Goal: Task Accomplishment & Management: Use online tool/utility

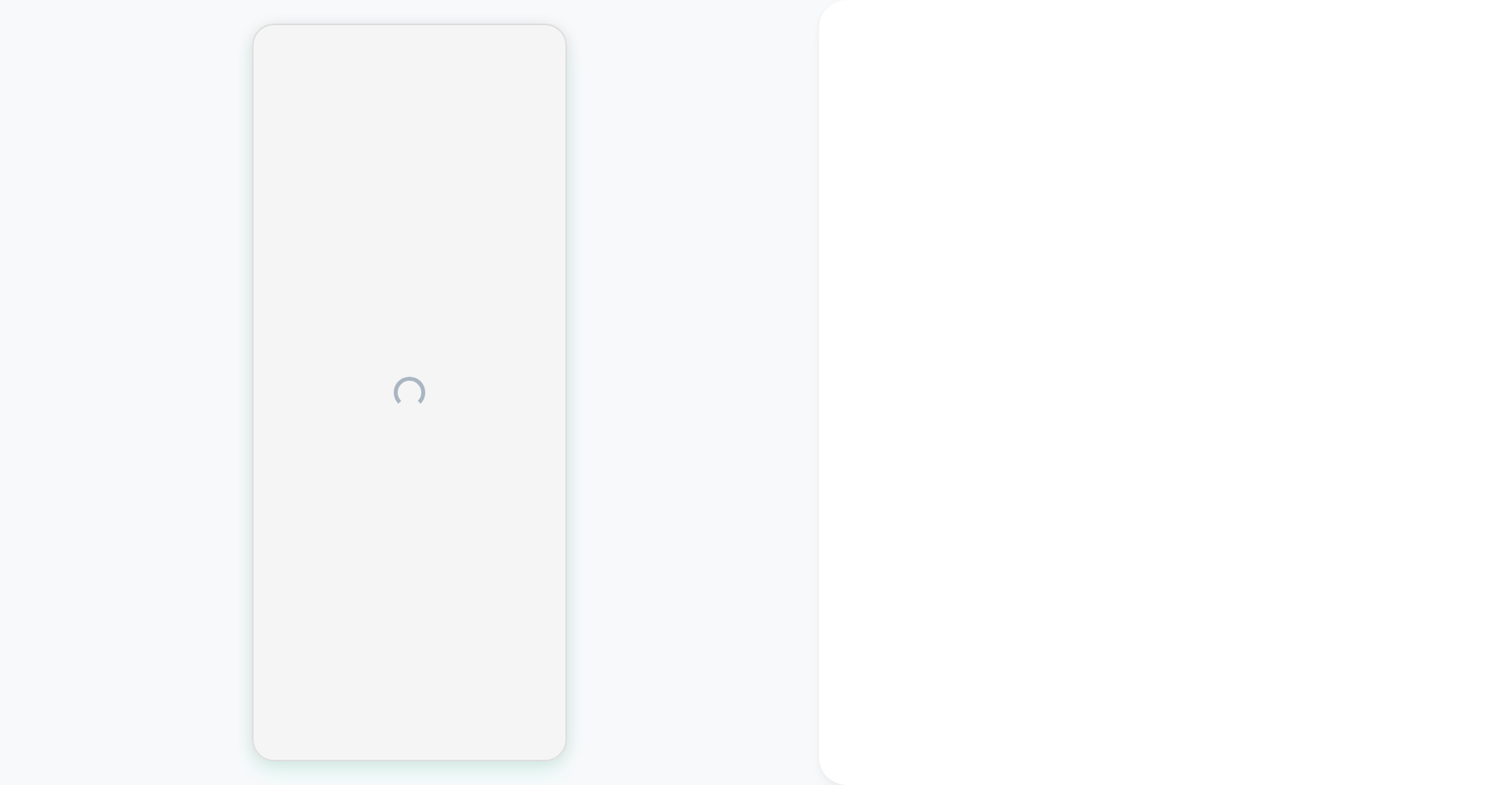
click at [1132, 240] on div at bounding box center [1165, 392] width 693 height 785
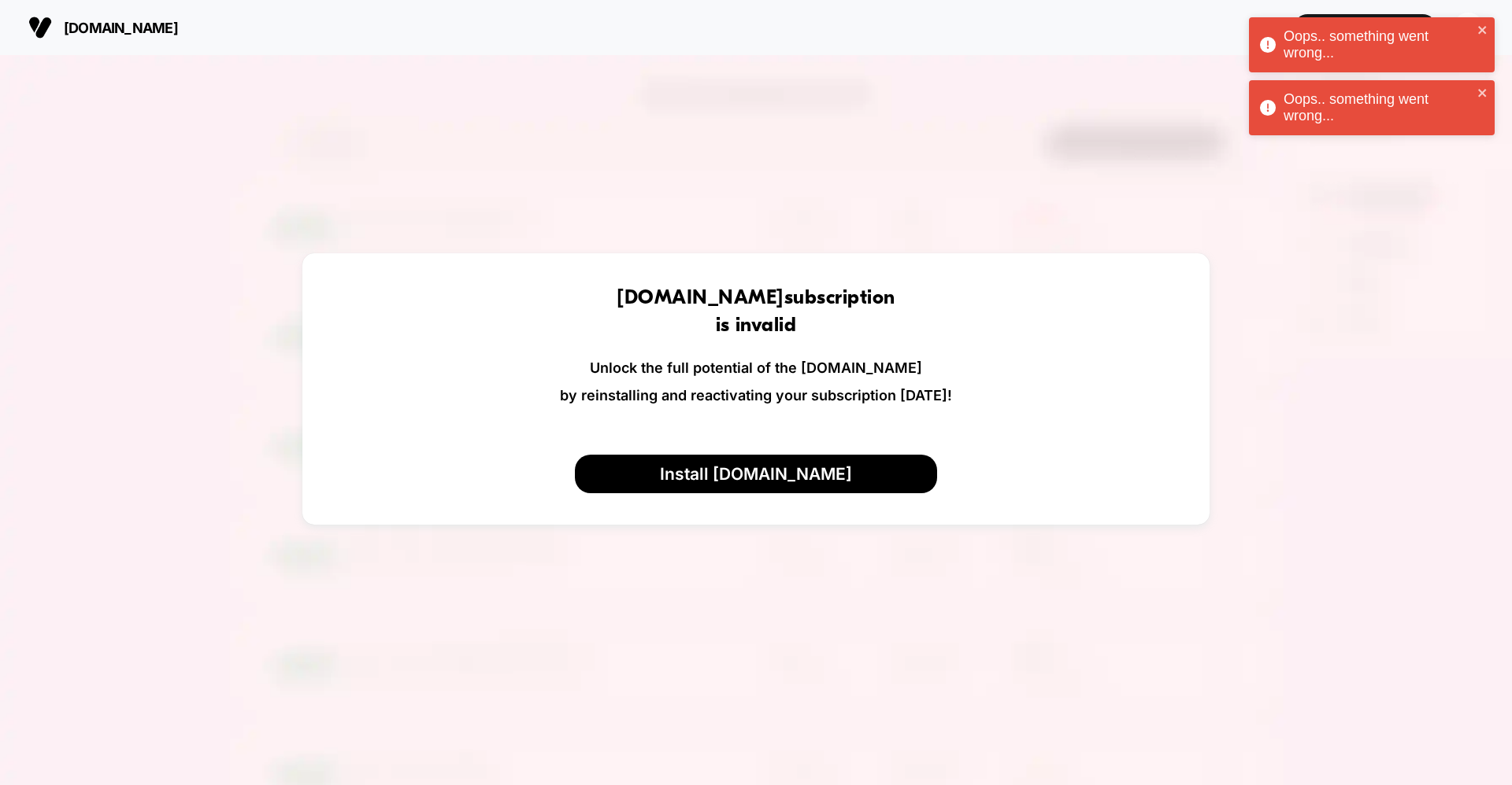
click at [1475, 33] on div "Oops.. something went wrong..." at bounding box center [1366, 44] width 222 height 43
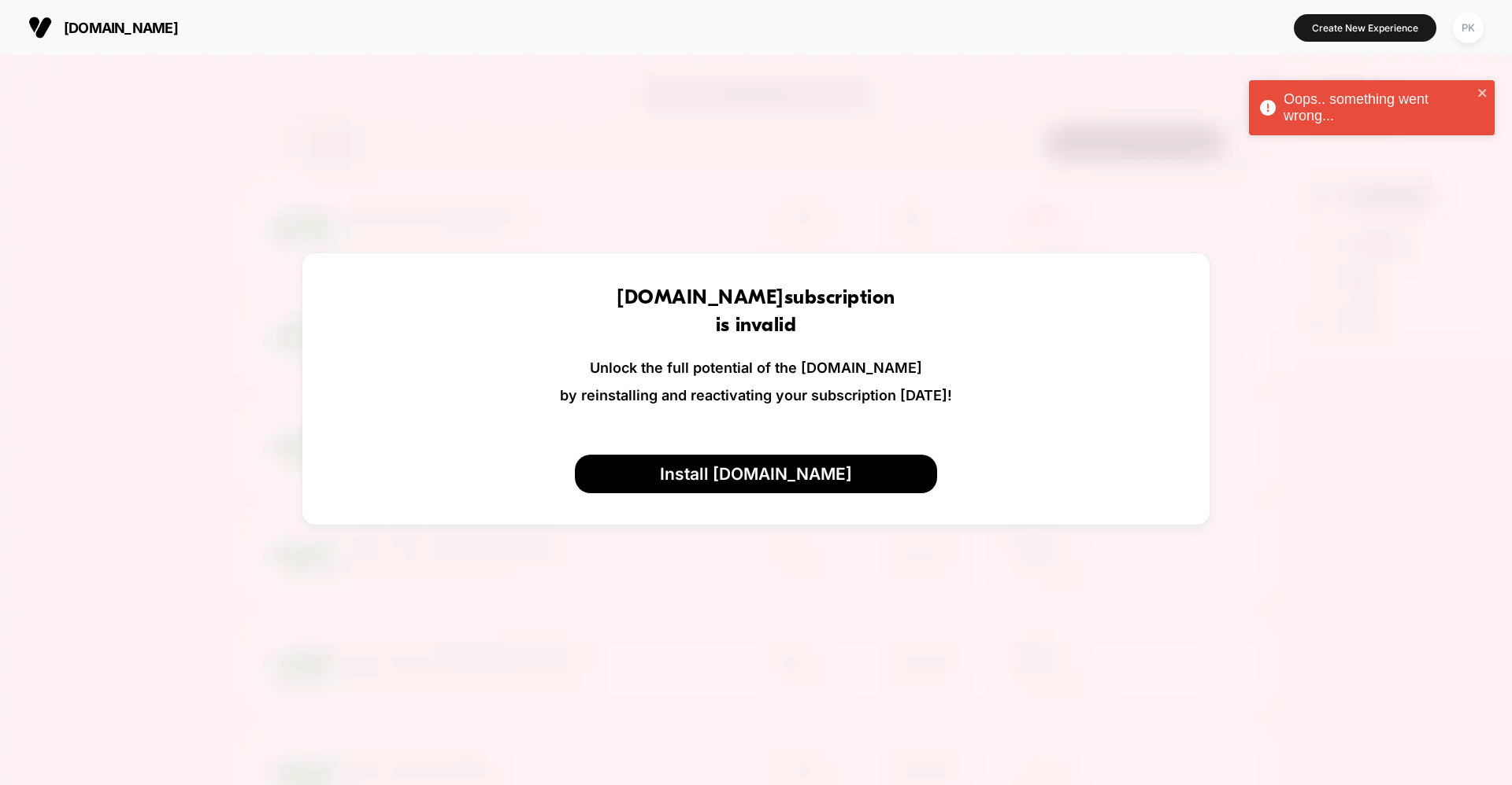
click at [1480, 28] on div "Oops.. something went wrong... Oops.. something went wrong..." at bounding box center [1371, 81] width 252 height 132
click at [1485, 94] on div "Oops.. something went wrong... Oops.. something went wrong... [DOMAIN_NAME] Cre…" at bounding box center [756, 392] width 1512 height 785
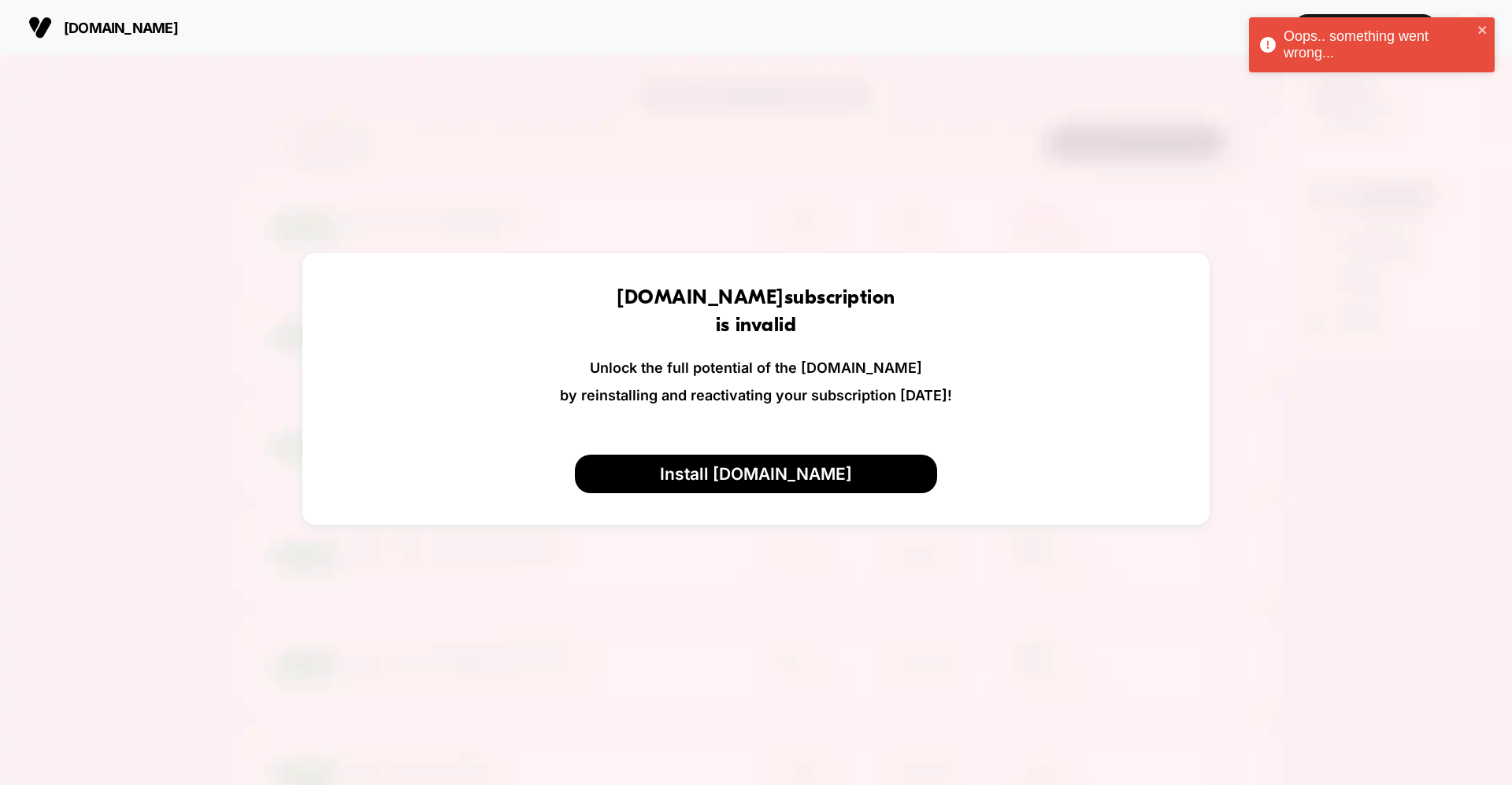
click at [1488, 23] on div "Oops.. something went wrong..." at bounding box center [1371, 44] width 246 height 55
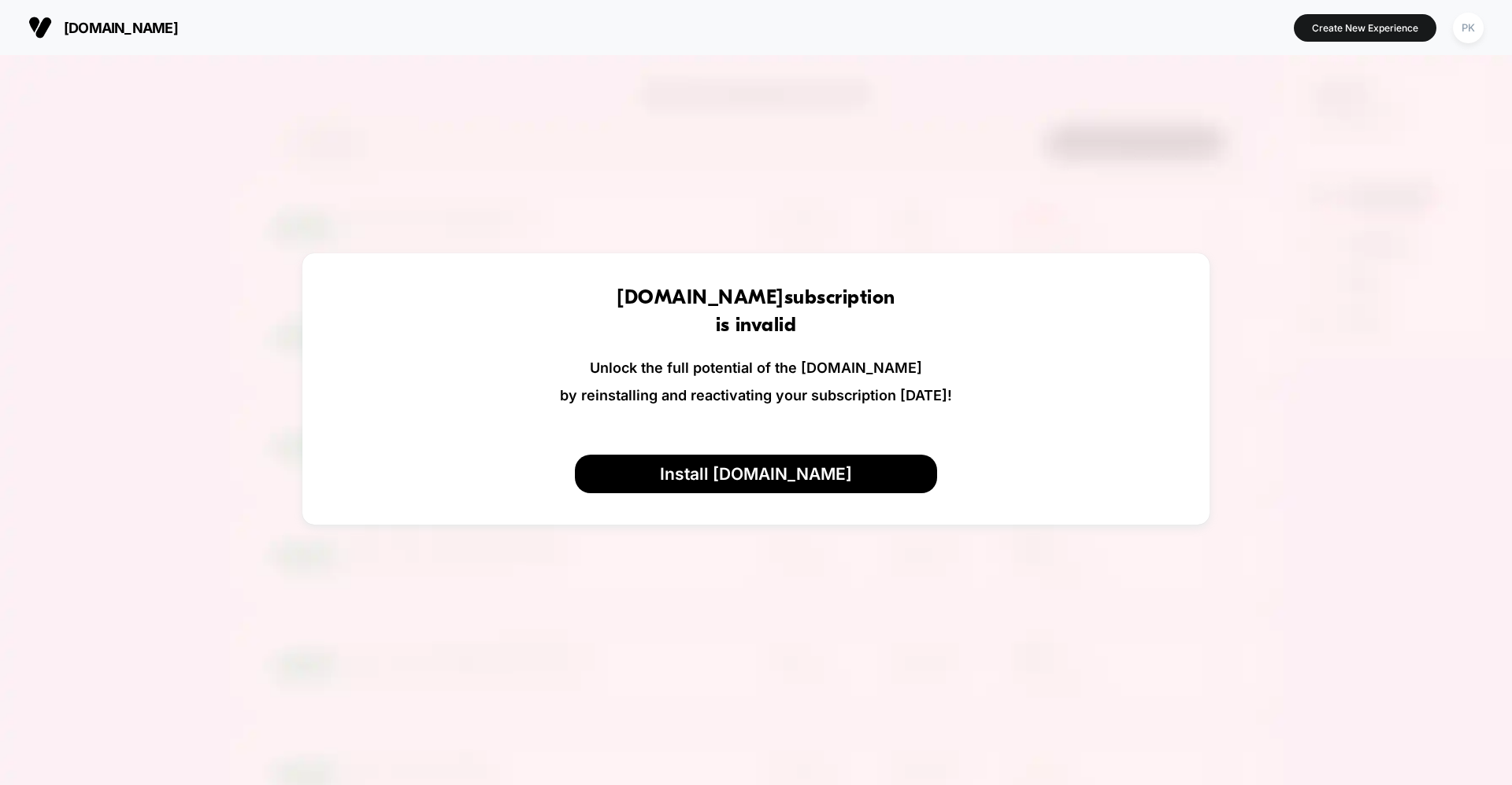
click at [1477, 31] on div "Oops.. something went wrong..." at bounding box center [1371, 49] width 252 height 69
click at [1468, 28] on div "PK" at bounding box center [1468, 28] width 31 height 31
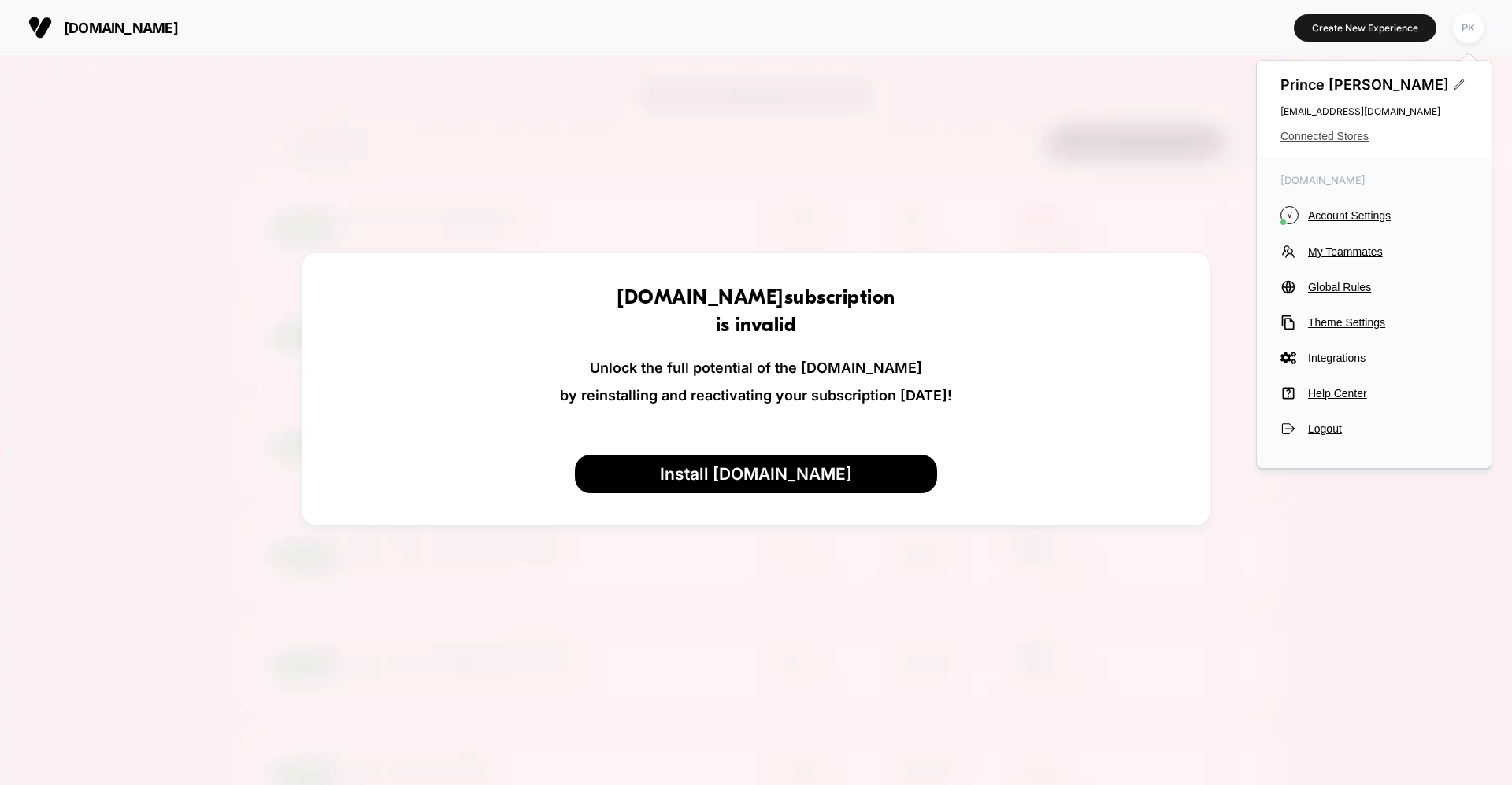
click at [1323, 130] on span "Connected Stores" at bounding box center [1374, 136] width 187 height 13
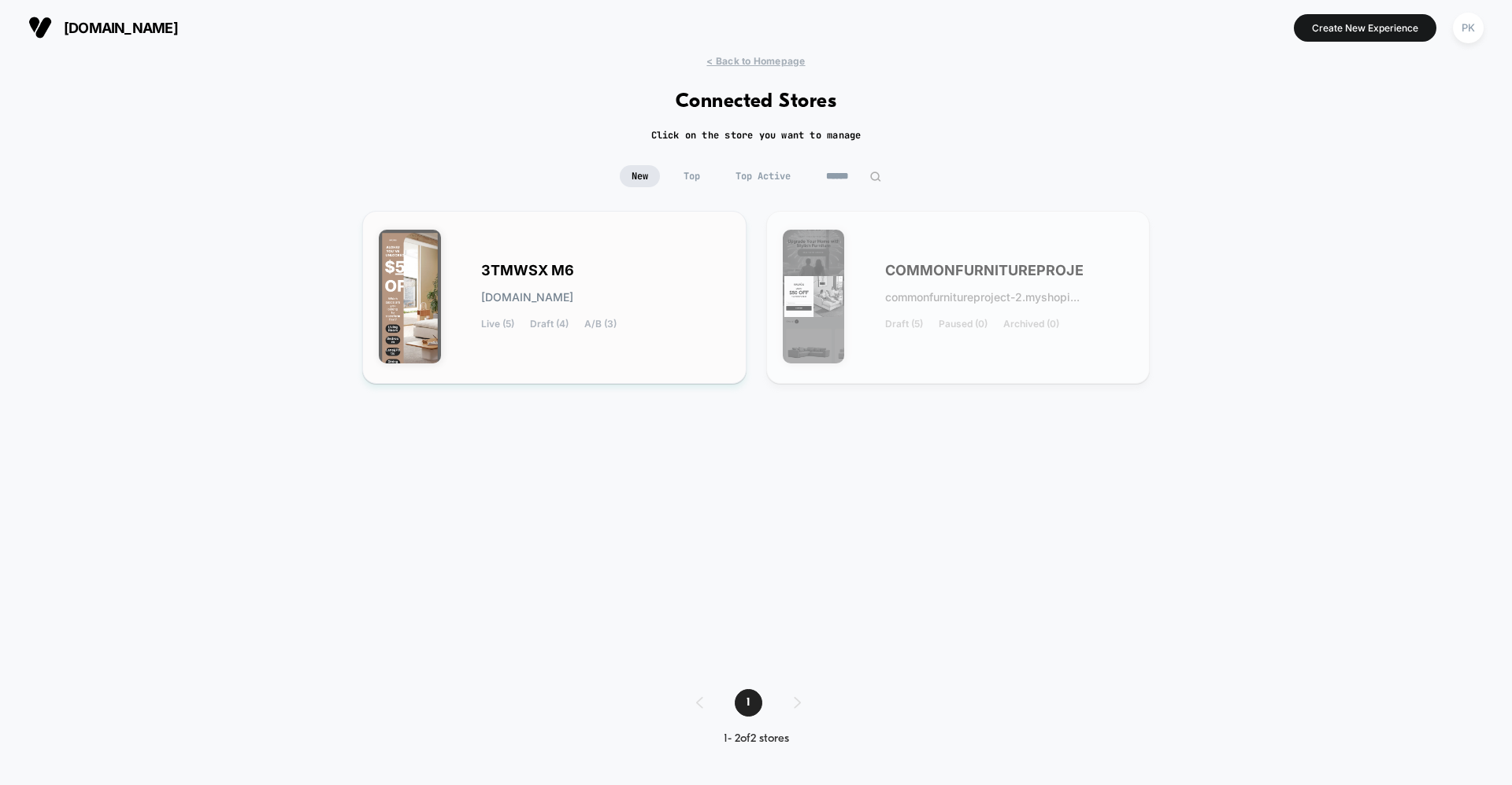
click at [566, 288] on div "3TMWSX M6 [DOMAIN_NAME] Live (5) Draft (4) A/B (3)" at bounding box center [605, 297] width 249 height 65
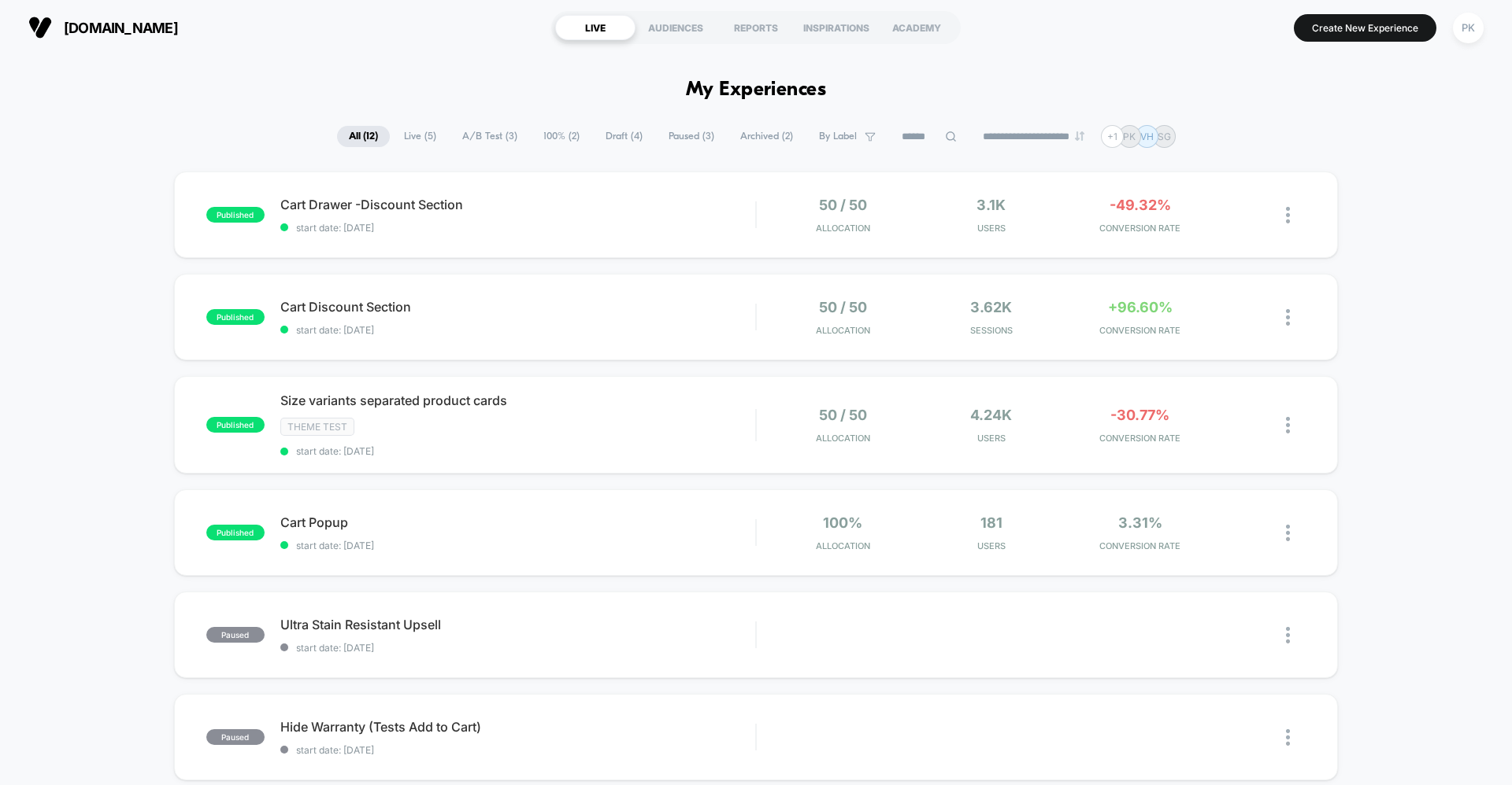
click at [604, 133] on span "Draft ( 4 )" at bounding box center [624, 136] width 61 height 21
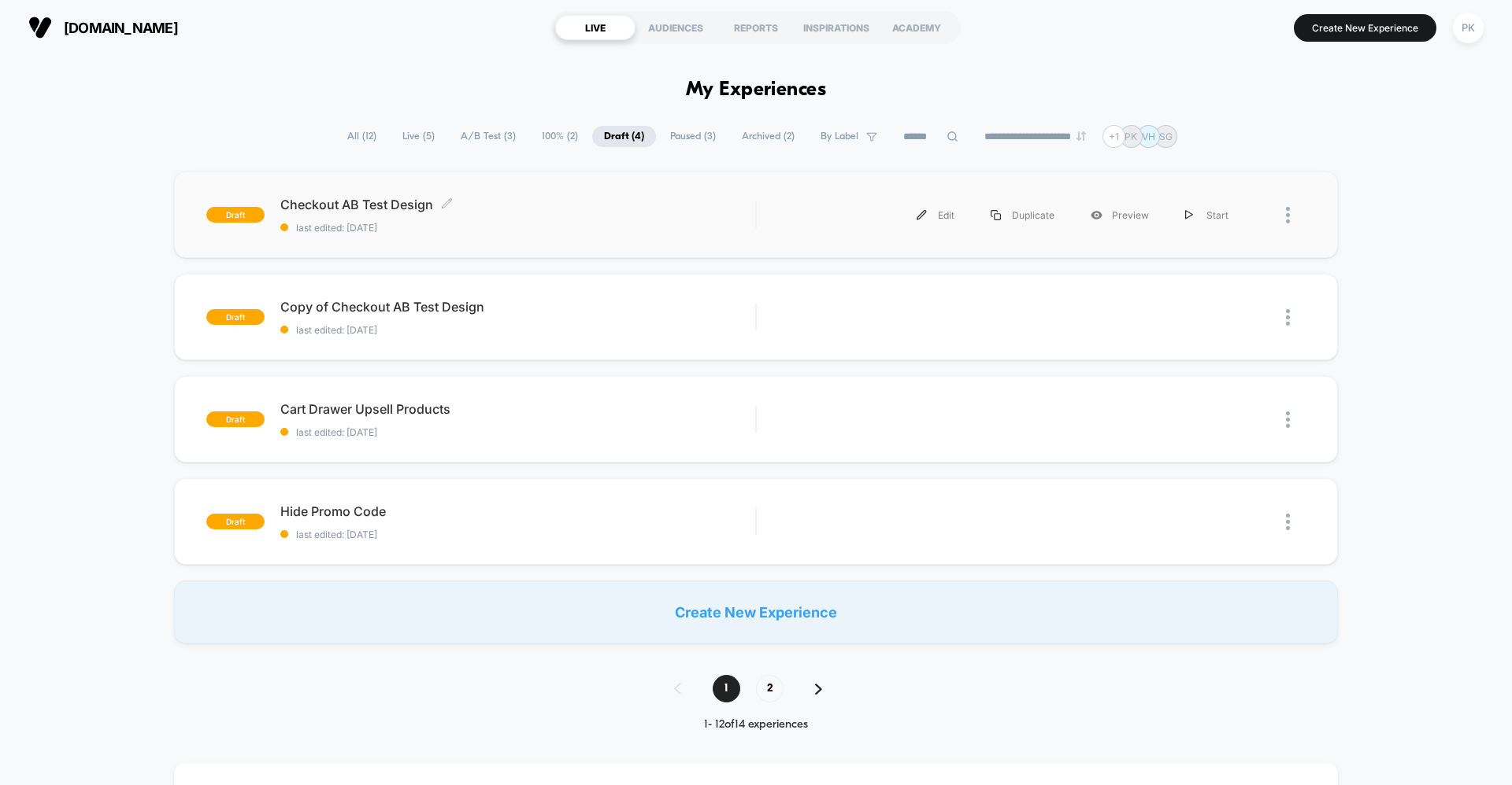
click at [691, 231] on span "last edited: [DATE]" at bounding box center [517, 228] width 474 height 12
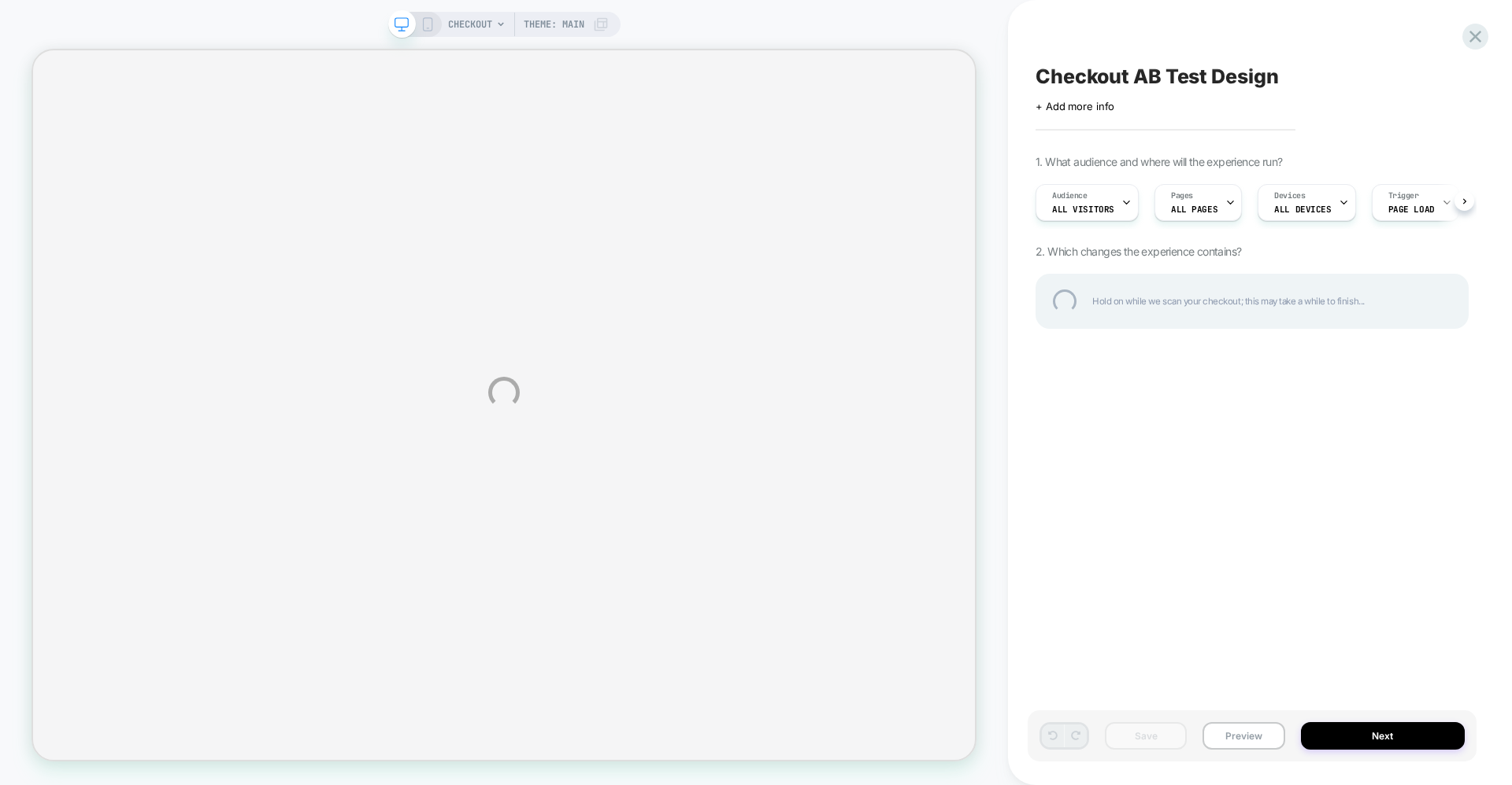
click at [1248, 748] on div "CHECKOUT Theme: MAIN Checkout AB Test Design Click to edit experience details +…" at bounding box center [756, 392] width 1512 height 785
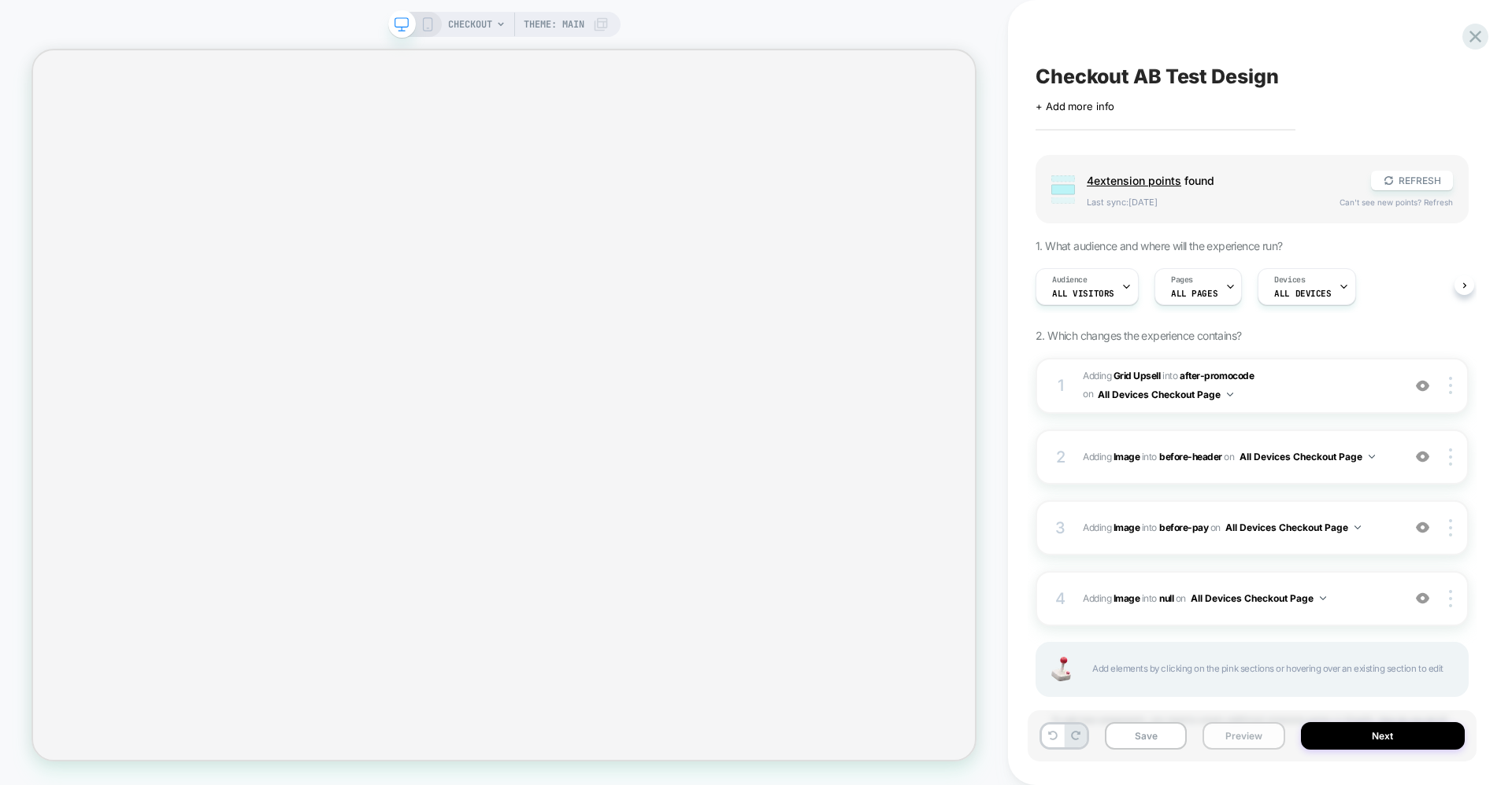
click at [1251, 744] on button "Preview" at bounding box center [1243, 736] width 82 height 27
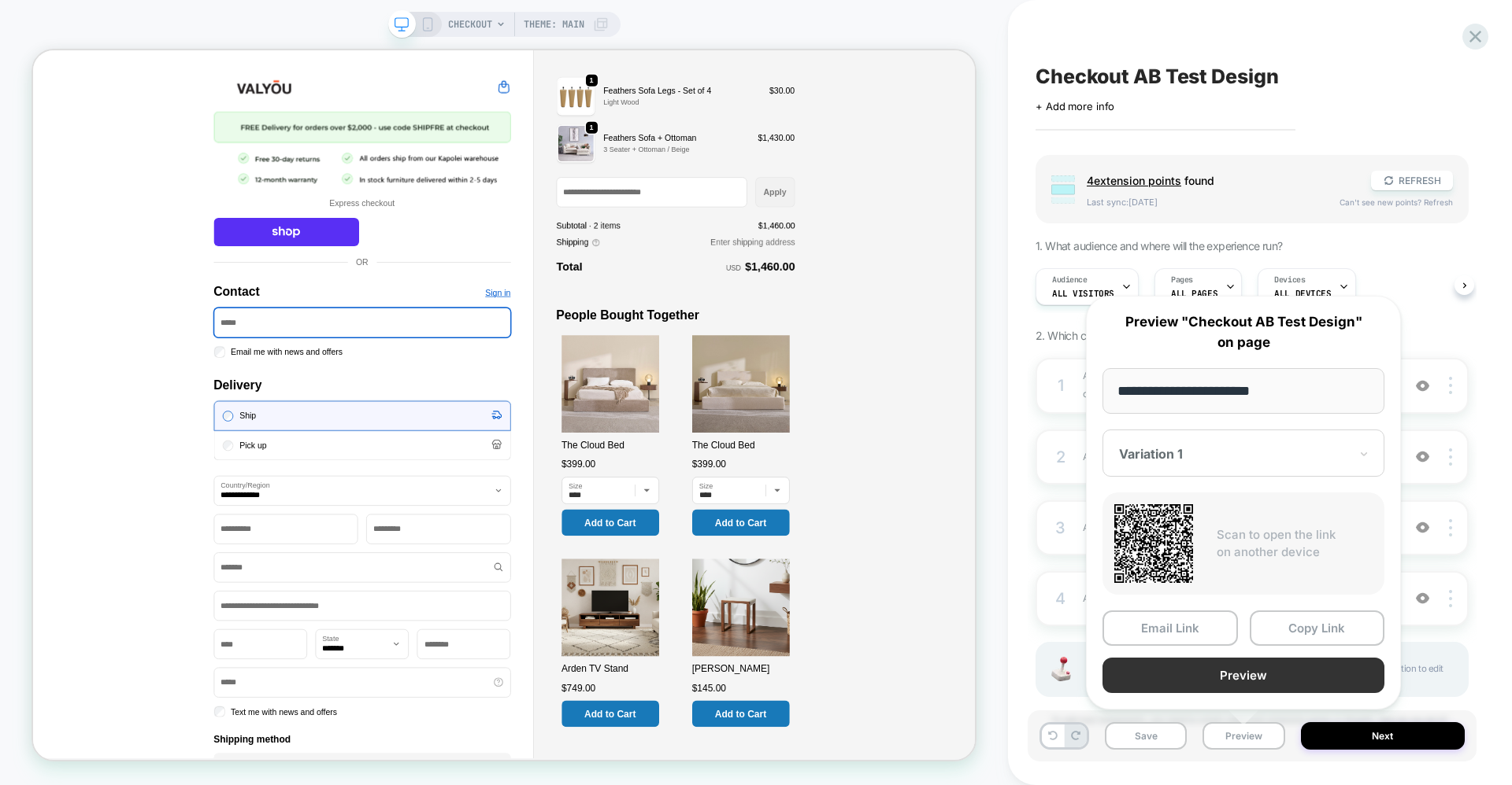
click at [1235, 661] on button "Preview" at bounding box center [1243, 675] width 282 height 36
